Goal: Feedback & Contribution: Contribute content

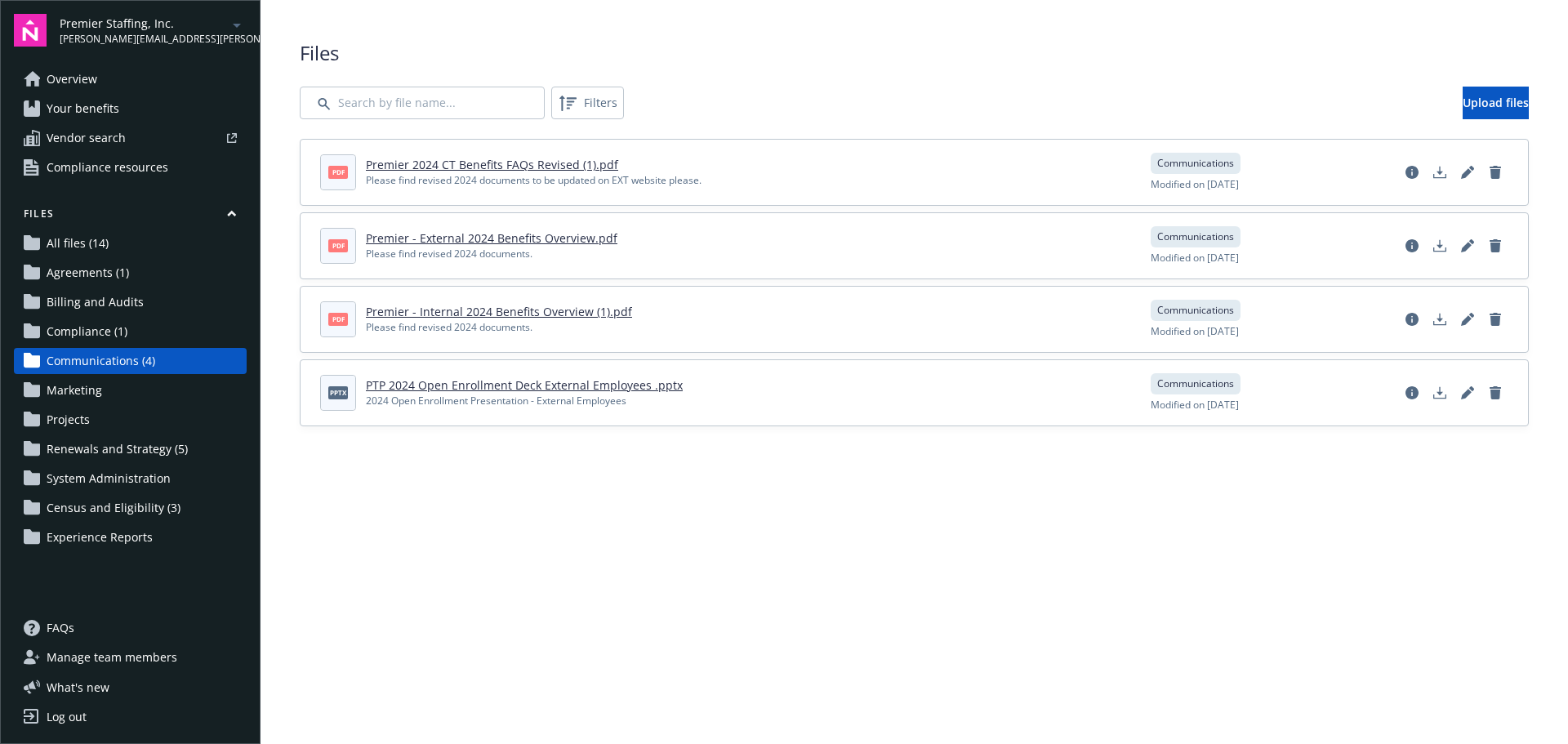
click at [126, 363] on span "Communications (4)" at bounding box center [101, 361] width 108 height 26
click at [1470, 109] on span "Upload files" at bounding box center [1468, 102] width 66 height 16
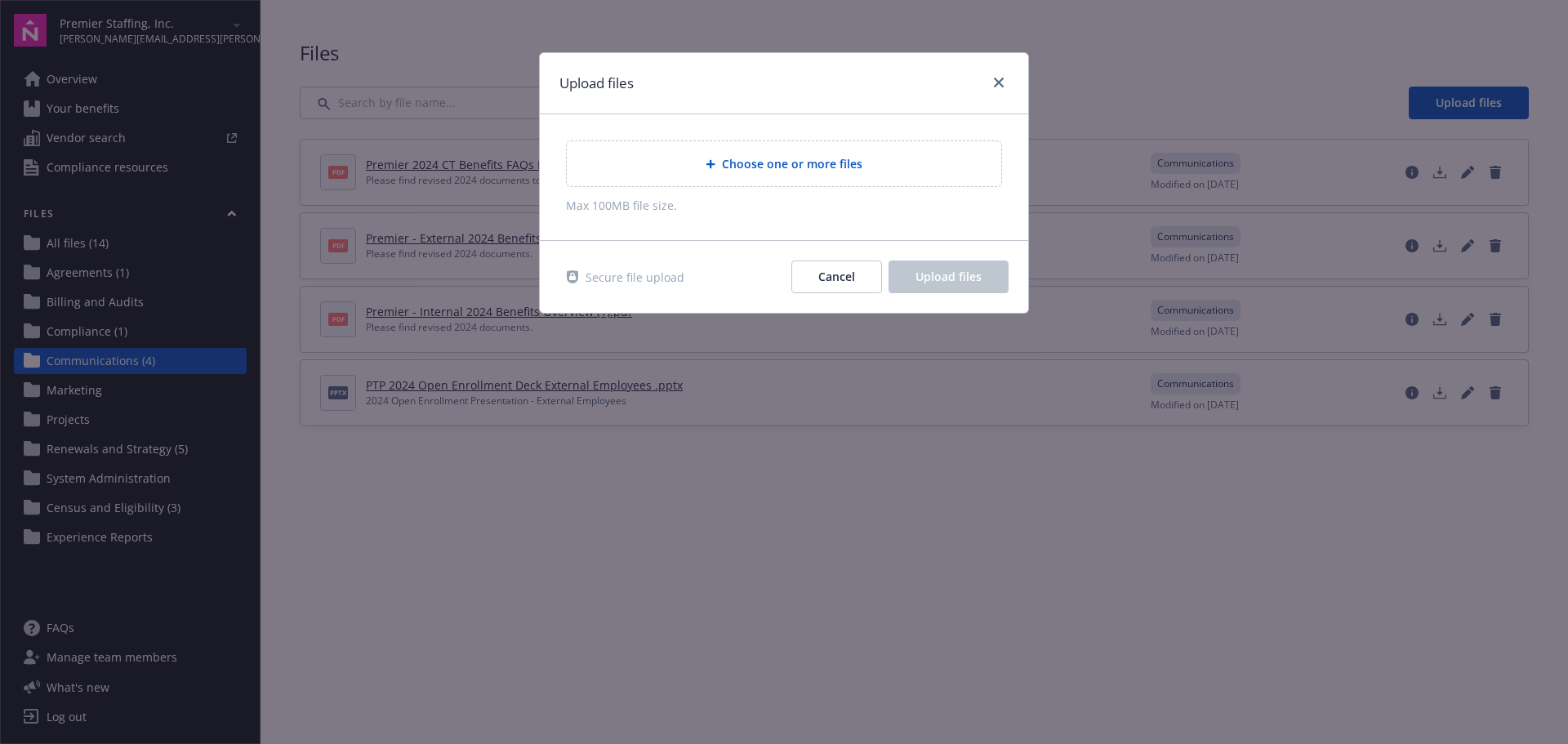
click at [804, 162] on span "Choose one or more files" at bounding box center [791, 163] width 140 height 17
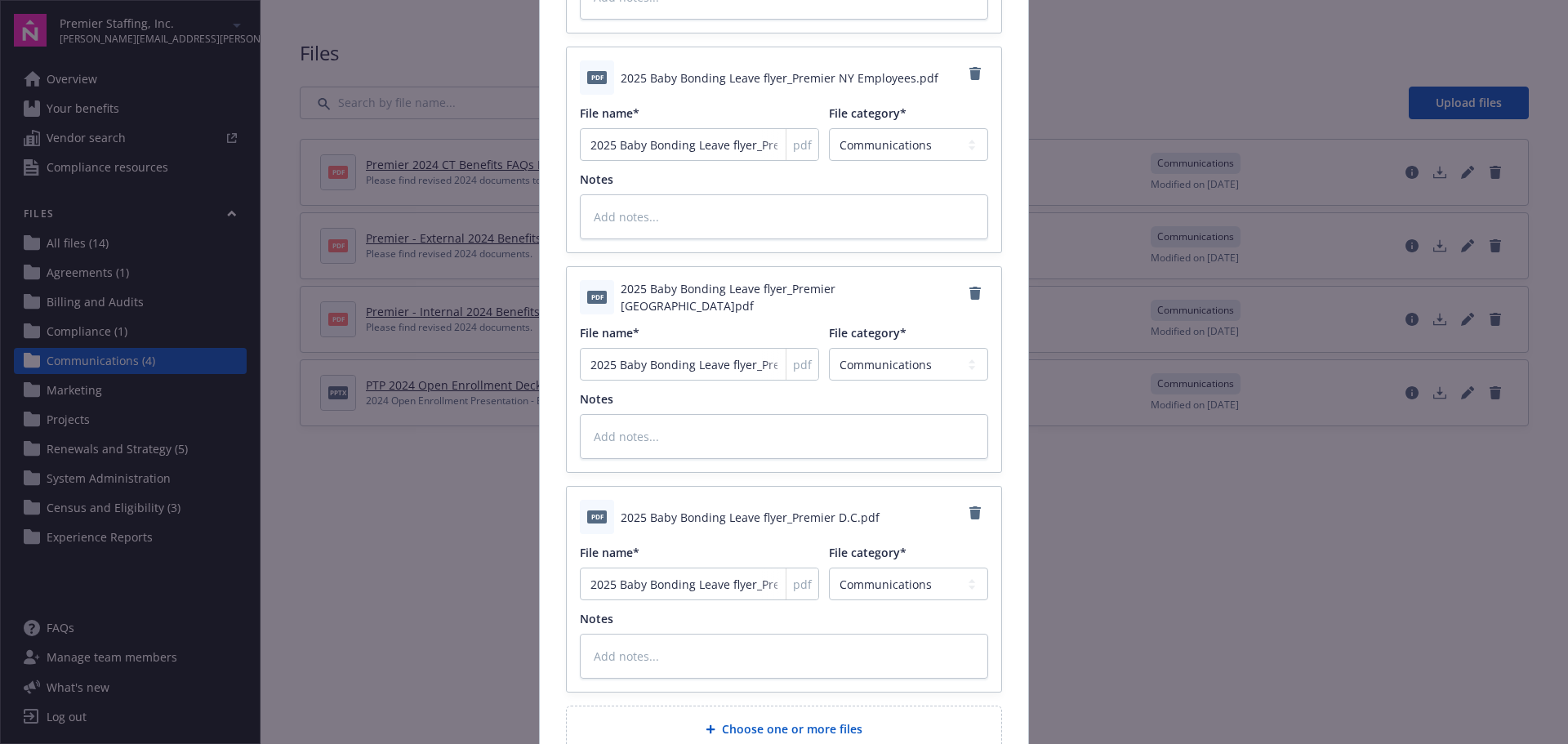
scroll to position [2038, 0]
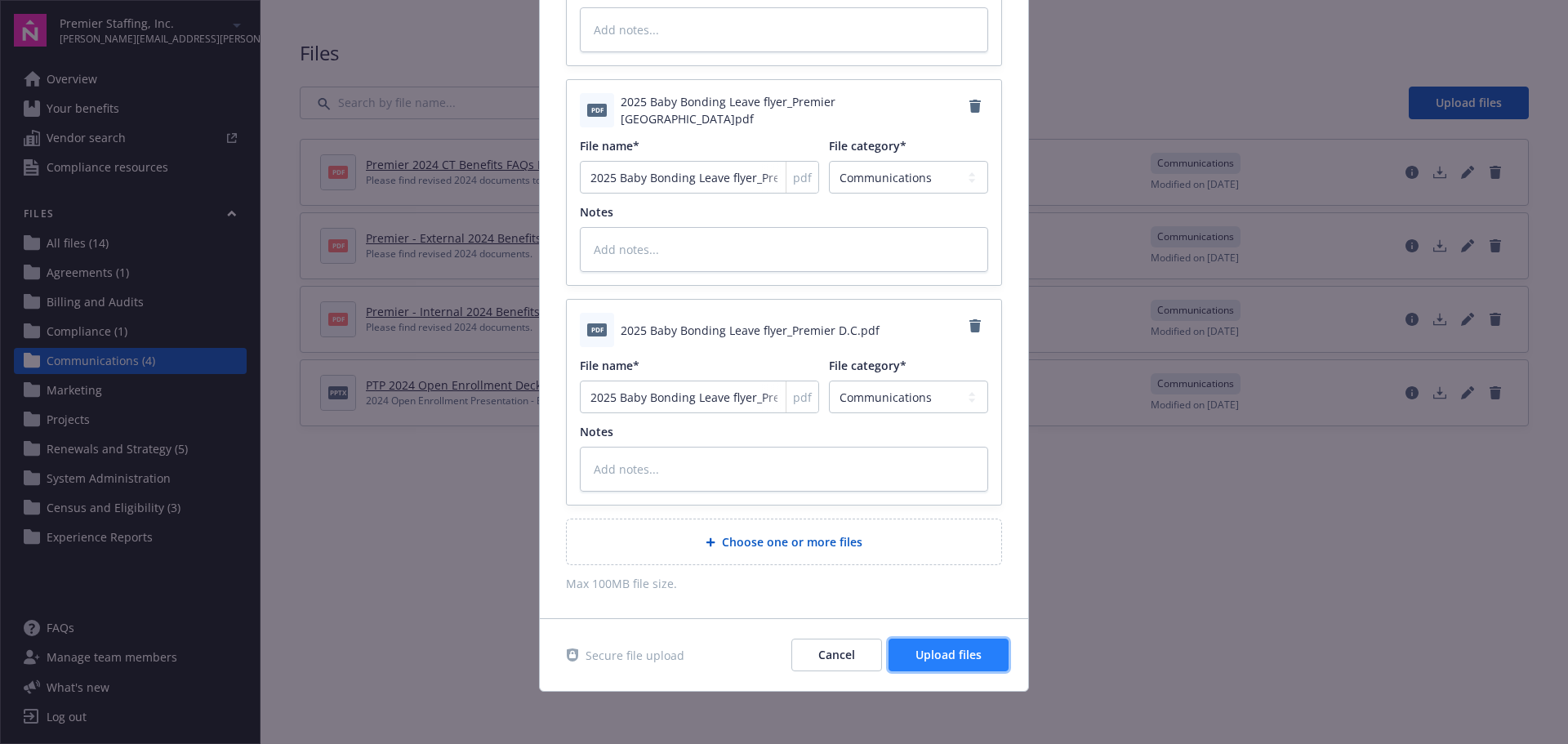
click at [966, 654] on span "Upload files" at bounding box center [948, 655] width 66 height 16
type textarea "x"
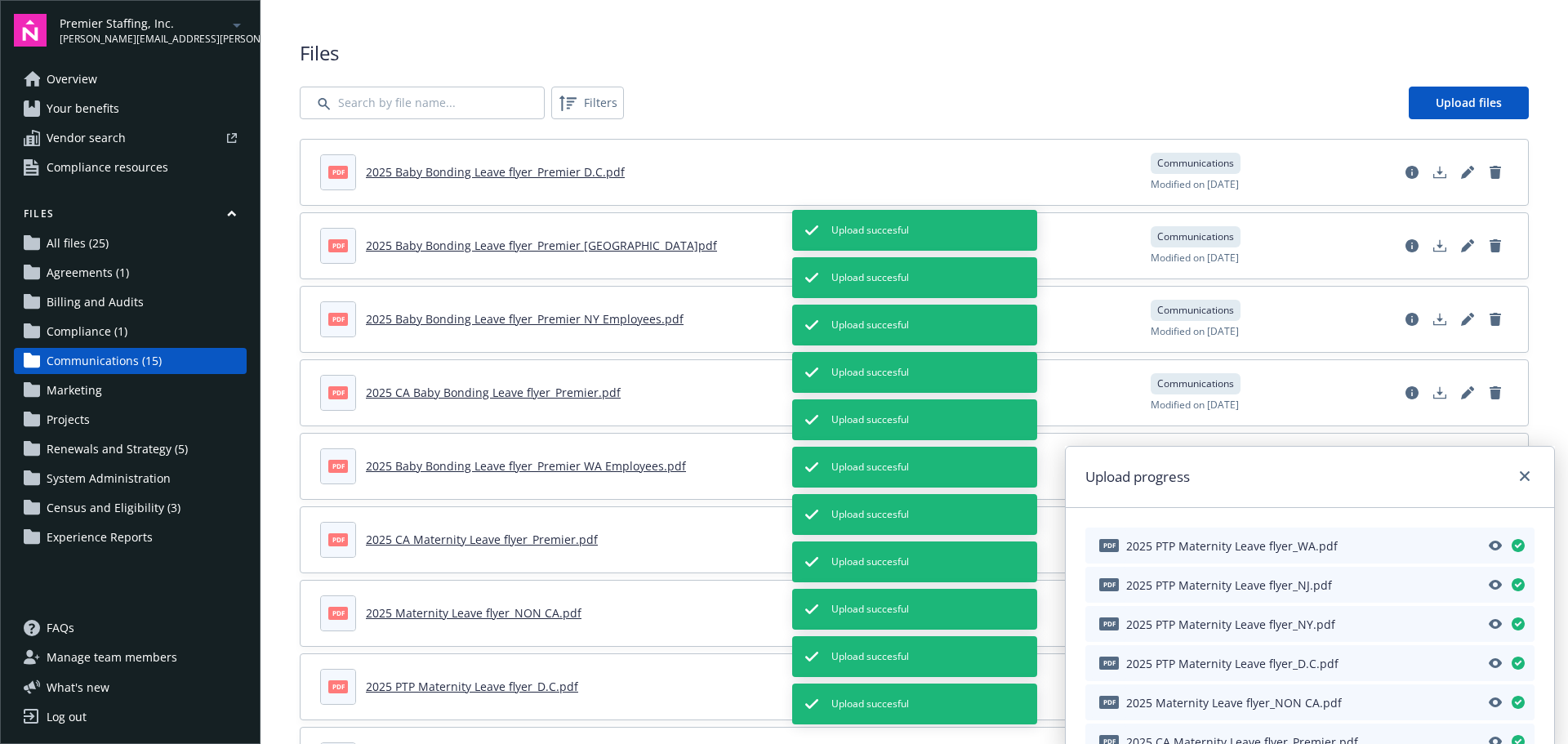
click at [87, 77] on span "Overview" at bounding box center [72, 80] width 51 height 26
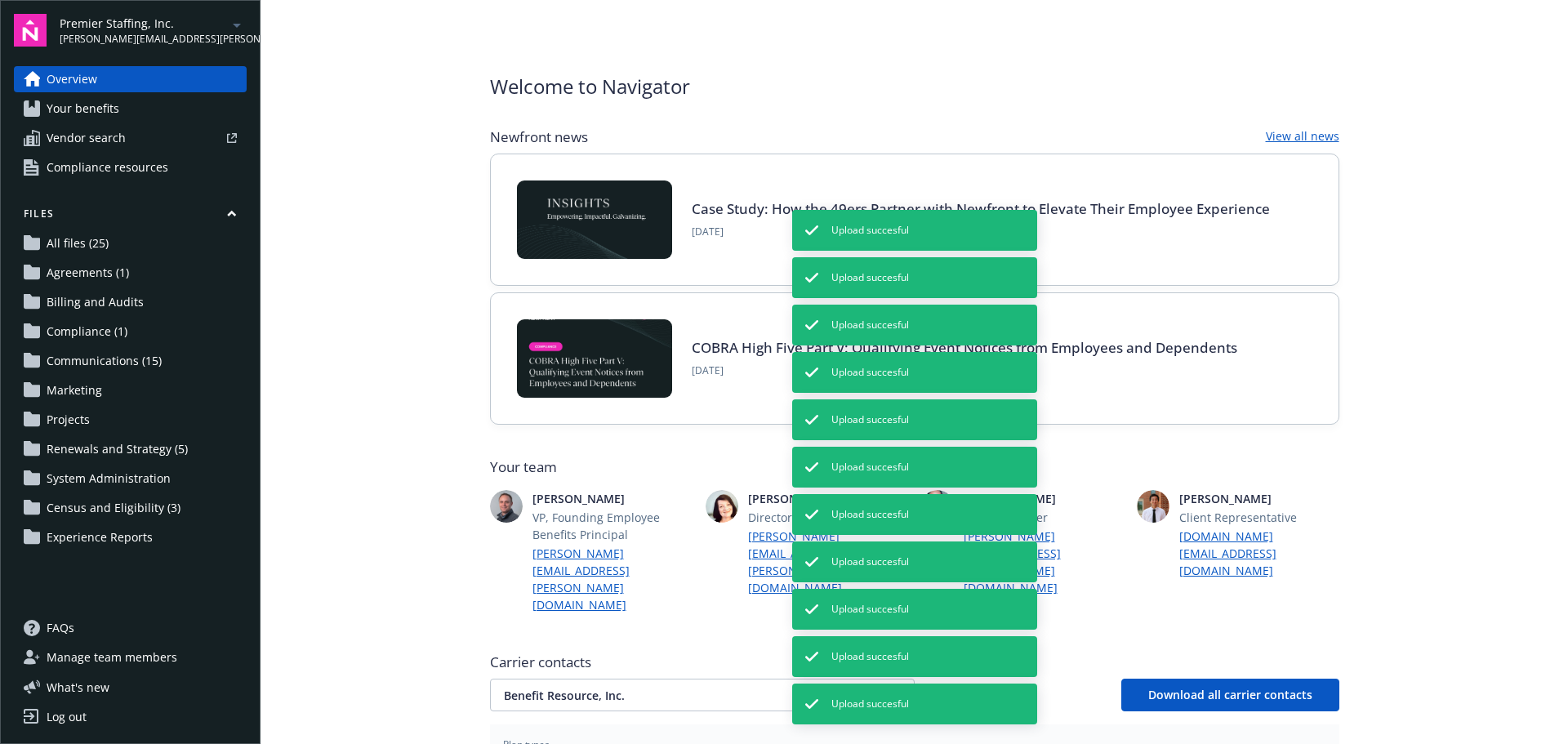
click at [89, 354] on span "Communications (15)" at bounding box center [104, 361] width 115 height 26
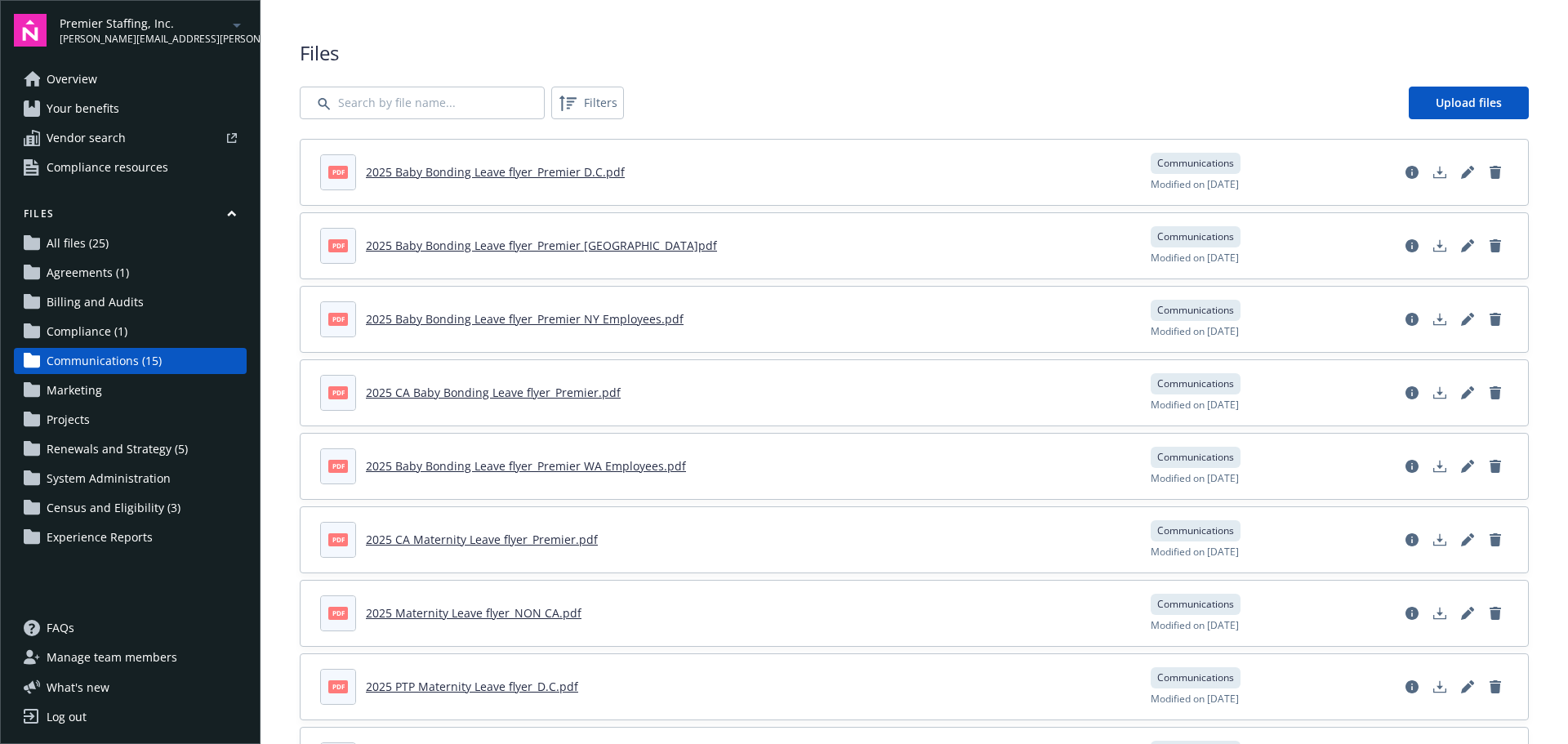
click at [97, 80] on link "Overview" at bounding box center [130, 80] width 233 height 26
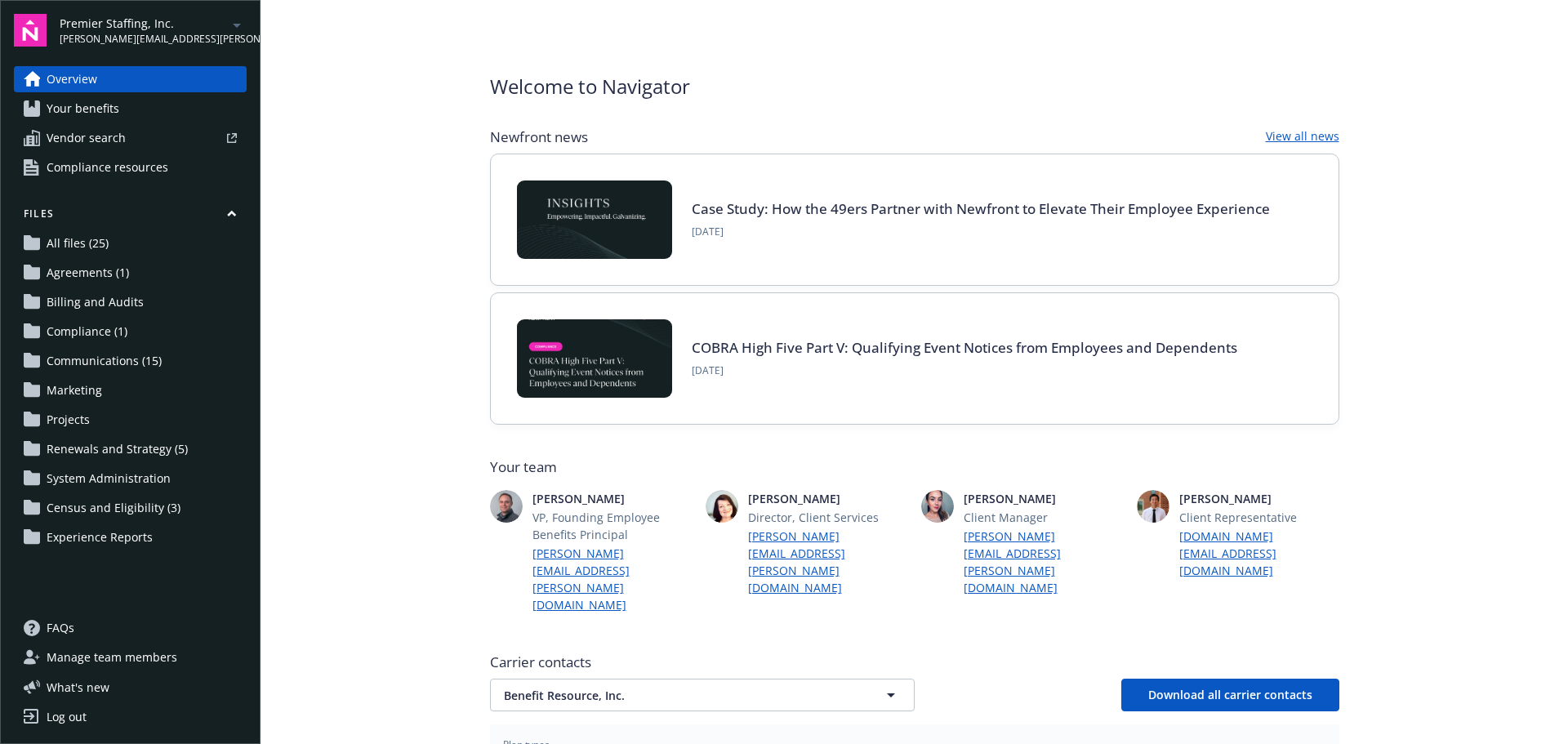
click at [84, 357] on span "Communications (15)" at bounding box center [104, 361] width 115 height 26
